Goal: Information Seeking & Learning: Understand process/instructions

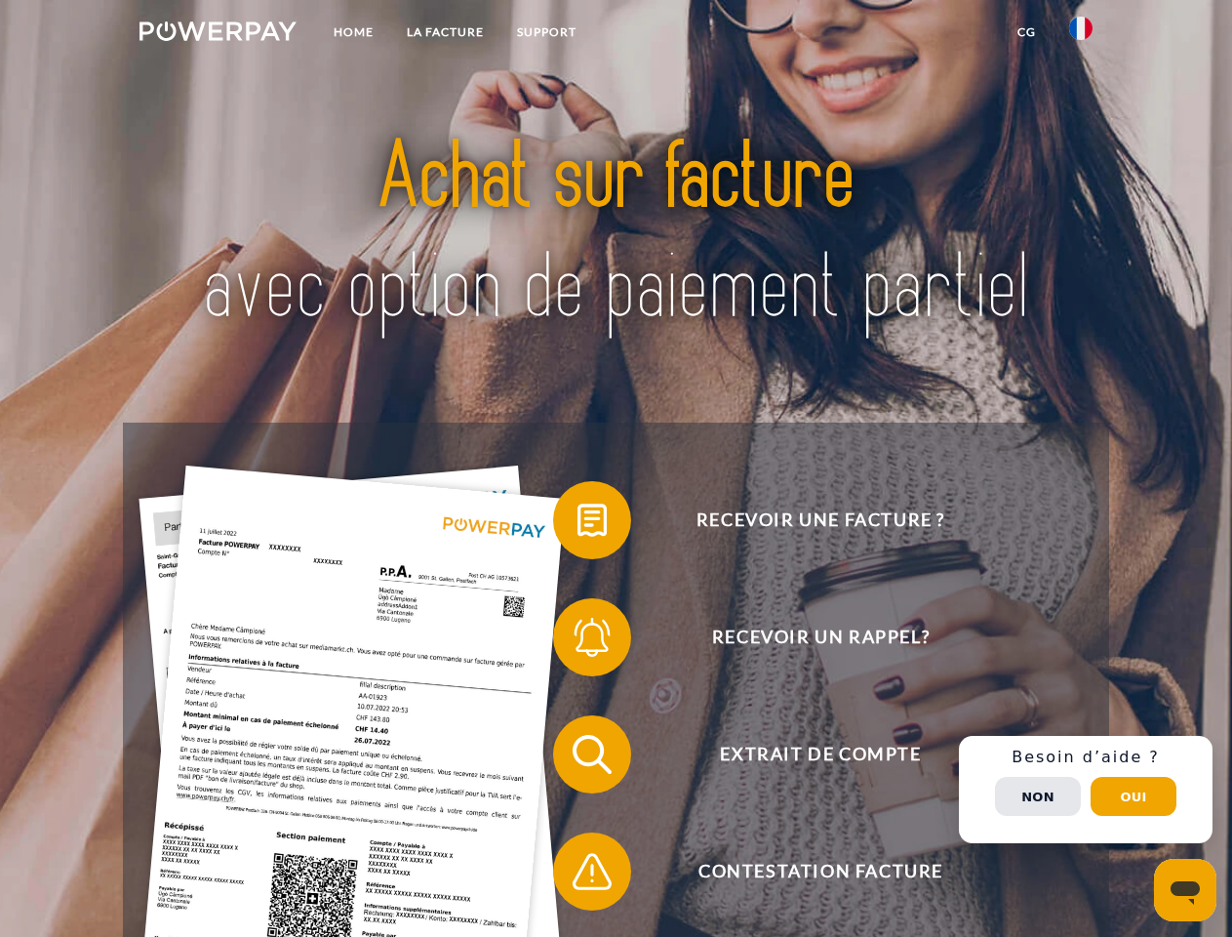
click at [218, 34] on img at bounding box center [218, 31] width 157 height 20
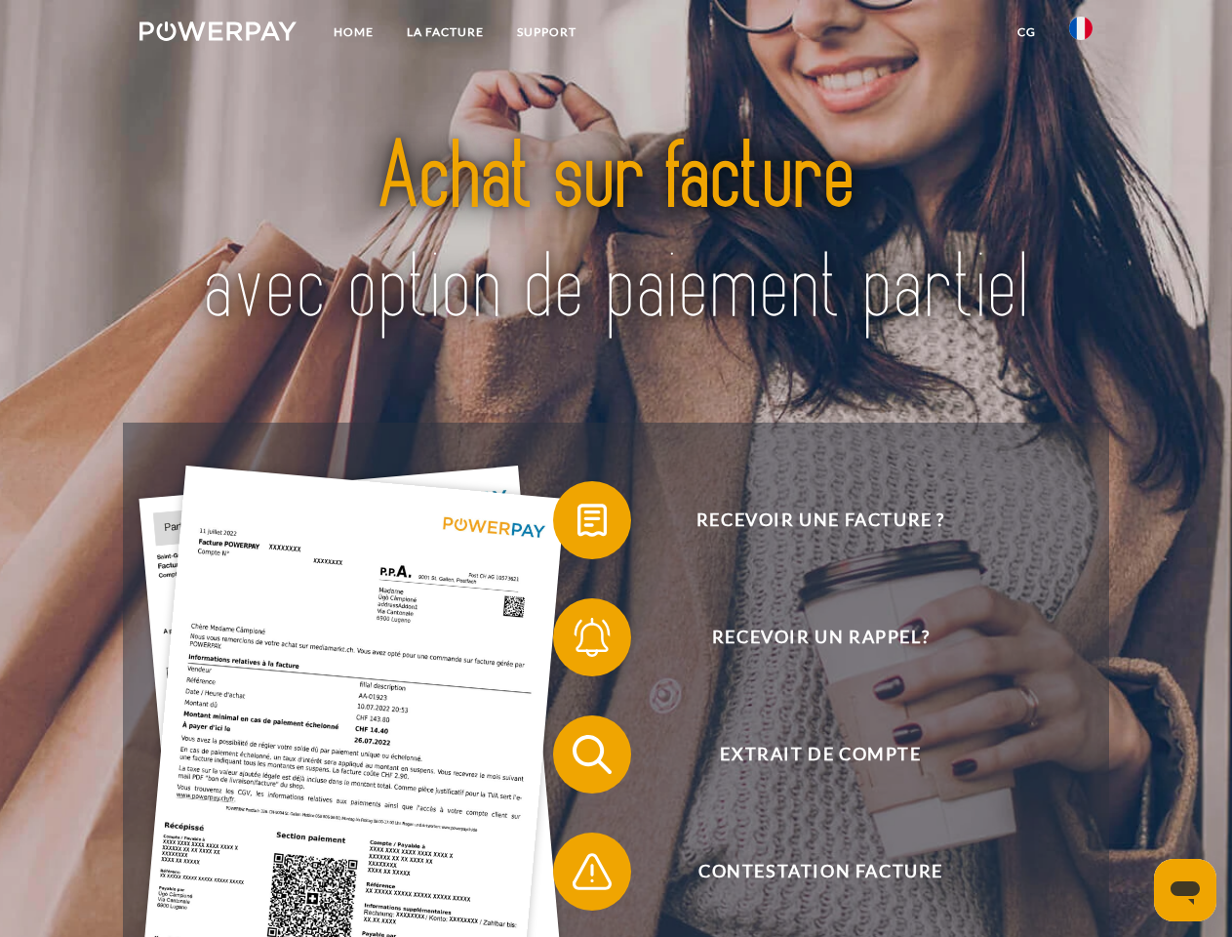
click at [1081, 34] on img at bounding box center [1080, 28] width 23 height 23
click at [1026, 32] on link "CG" at bounding box center [1027, 32] width 52 height 35
click at [578, 524] on span at bounding box center [563, 520] width 98 height 98
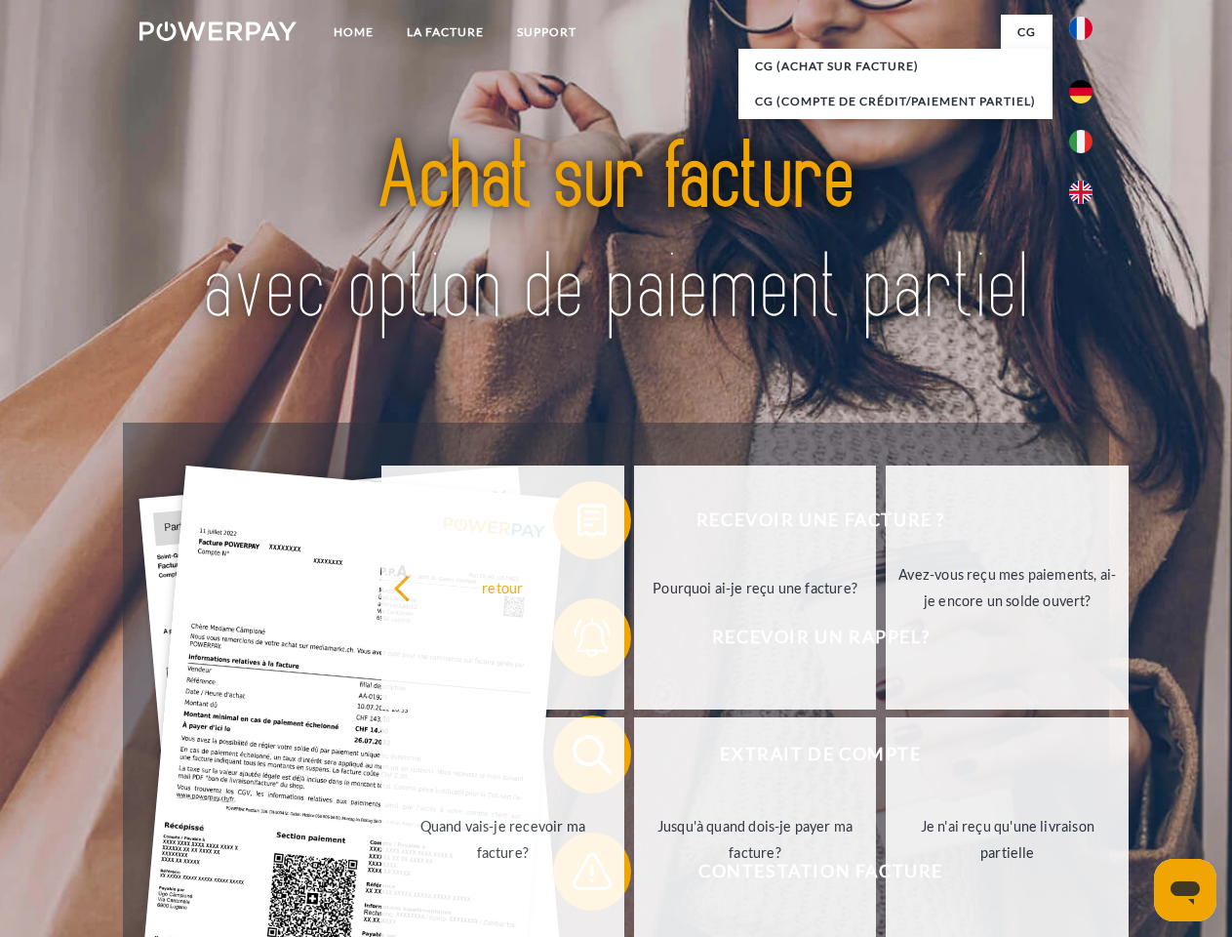
click at [578, 641] on div "Recevoir une facture ? Recevoir un rappel? Extrait de compte retour" at bounding box center [615, 812] width 985 height 780
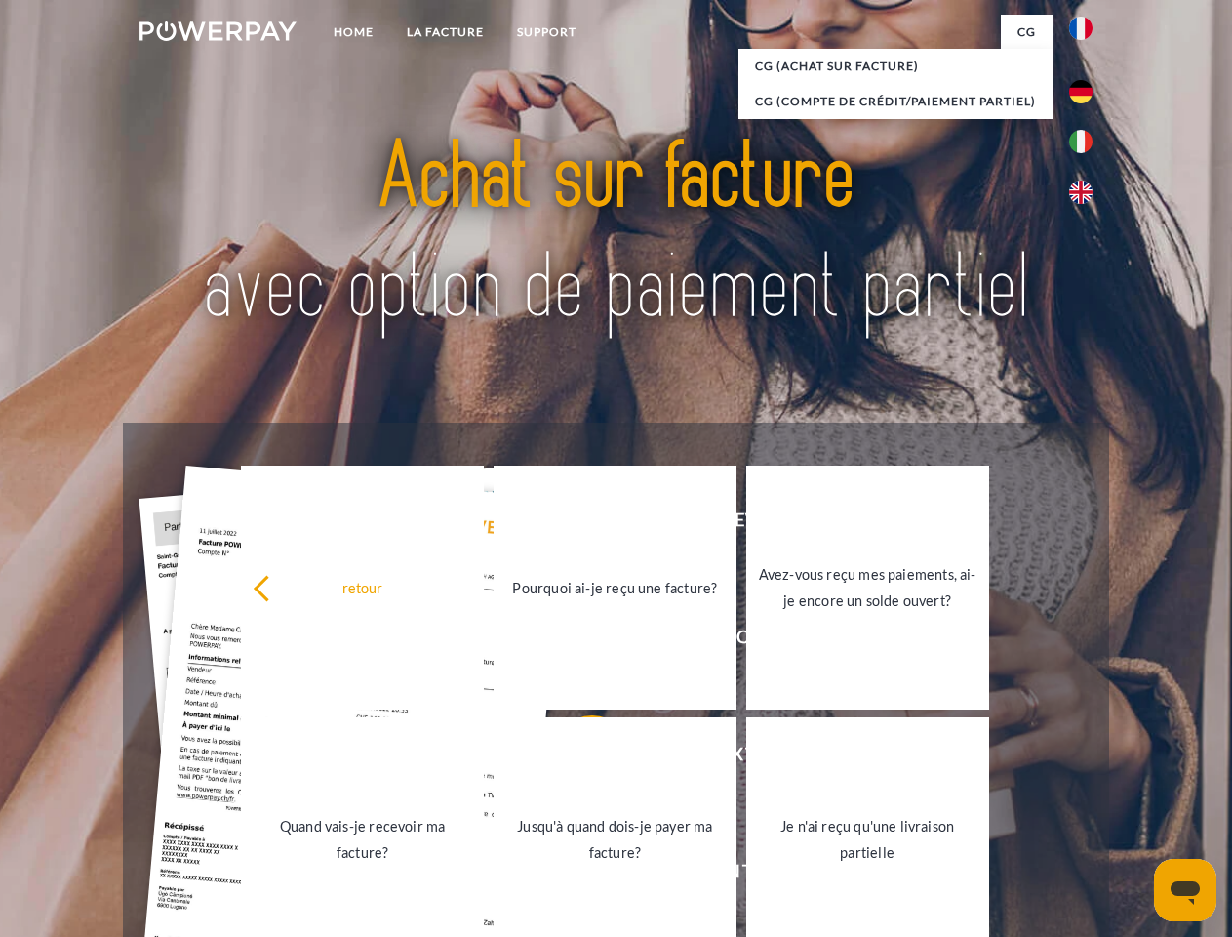
click at [578, 758] on link "Jusqu'à quand dois-je payer ma facture?" at bounding box center [615, 839] width 243 height 244
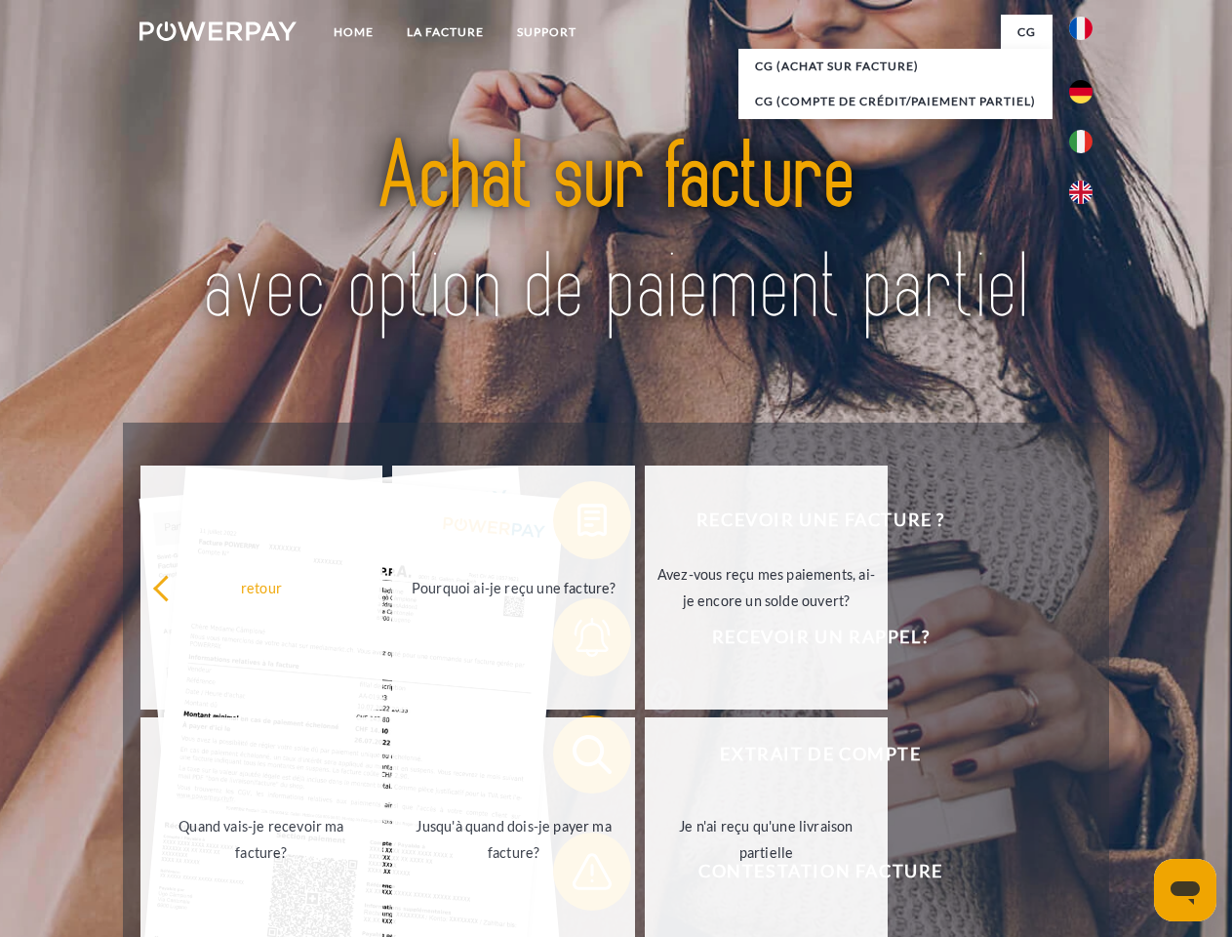
click at [578, 875] on span at bounding box center [563, 871] width 98 height 98
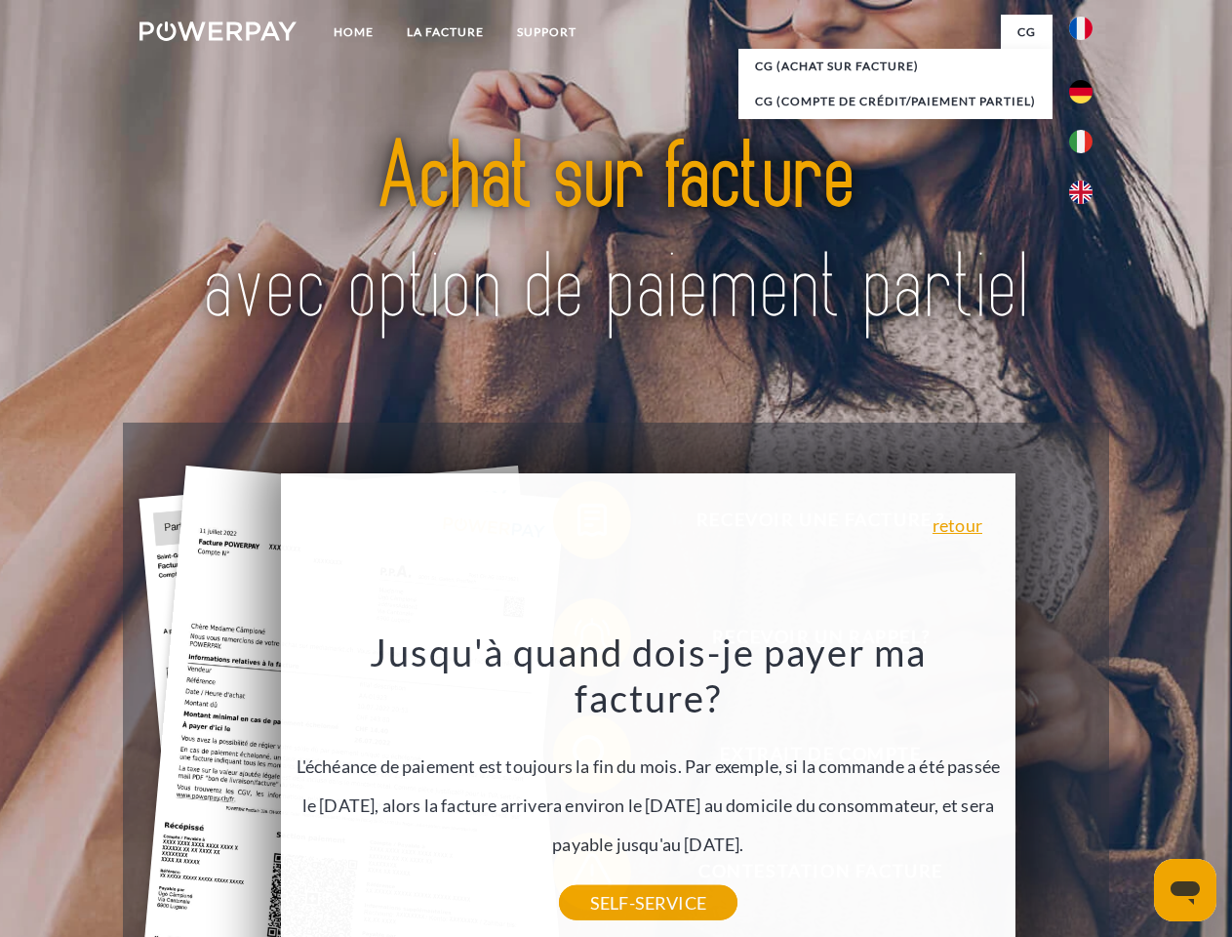
click at [1086, 789] on div "Recevoir une facture ? Recevoir un rappel? Extrait de compte retour" at bounding box center [615, 812] width 985 height 780
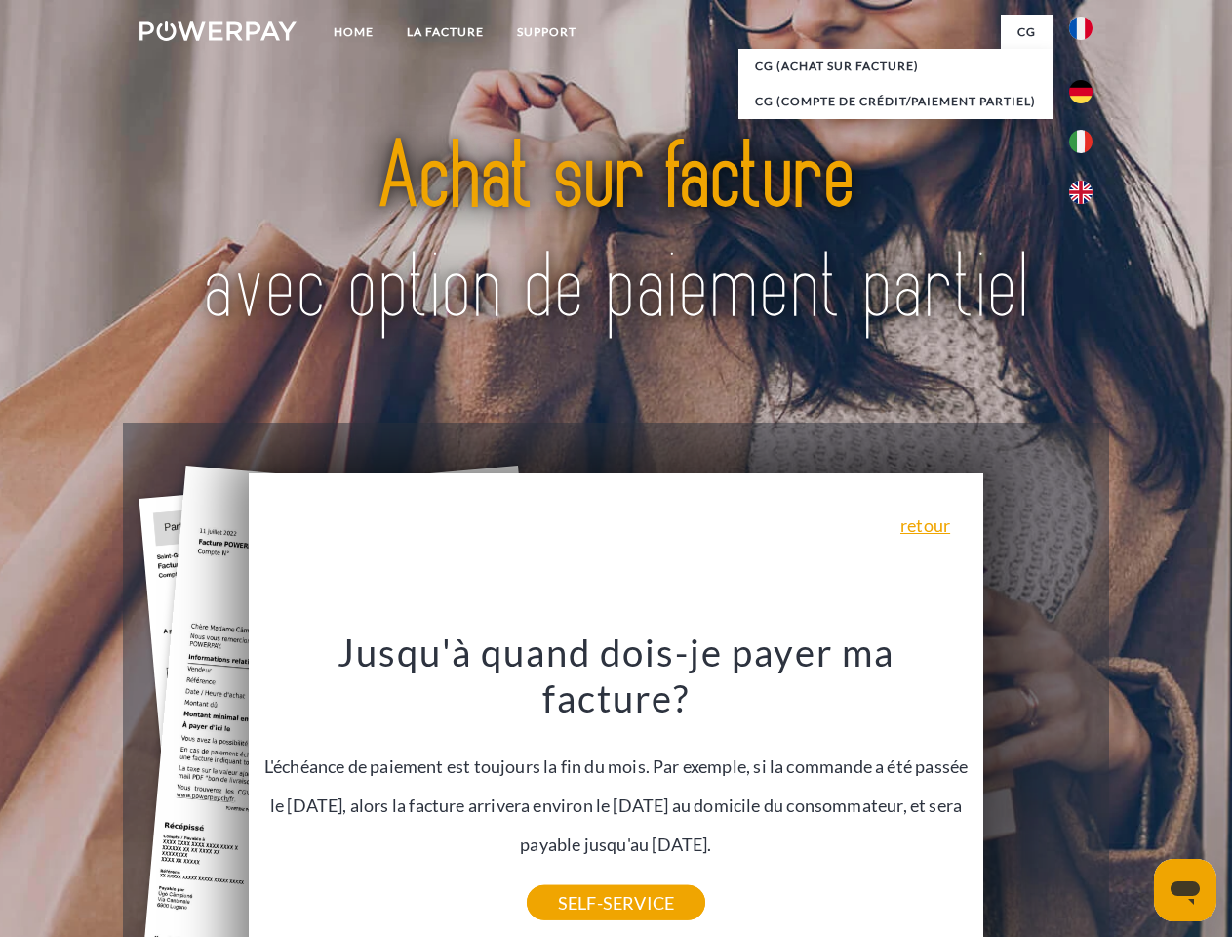
click at [1038, 793] on span "Extrait de compte" at bounding box center [820, 754] width 478 height 78
click at [1134, 796] on header "Home LA FACTURE Support" at bounding box center [616, 673] width 1232 height 1347
